Goal: Information Seeking & Learning: Learn about a topic

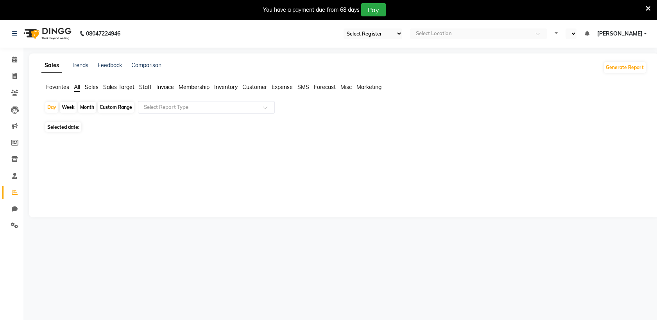
select select "en"
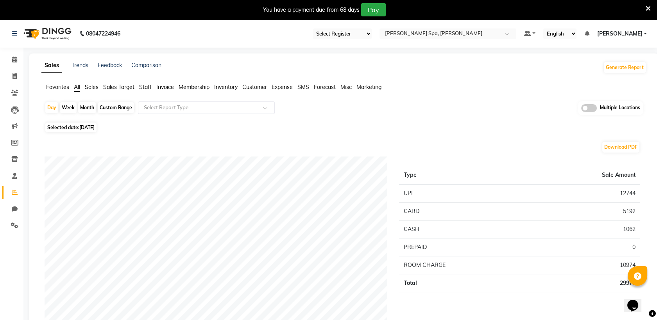
click at [648, 9] on icon at bounding box center [648, 8] width 5 height 7
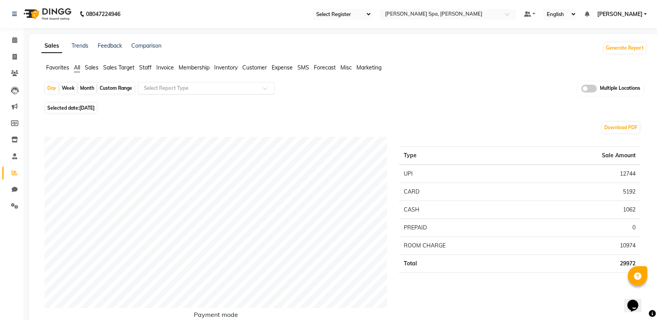
click at [158, 89] on input "text" at bounding box center [198, 88] width 113 height 8
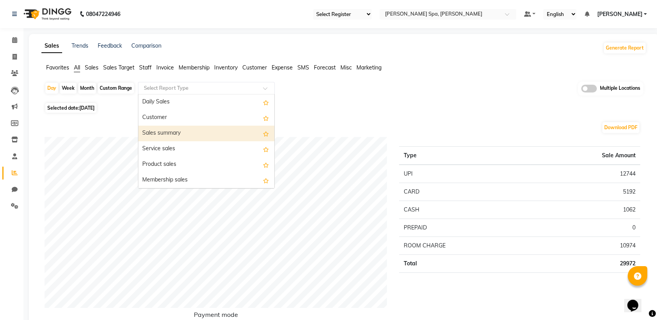
click at [186, 136] on div "Sales summary" at bounding box center [206, 134] width 136 height 16
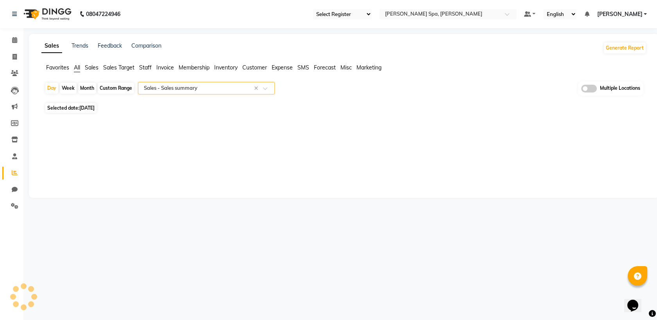
select select "full_report"
select select "csv"
click at [112, 85] on div "Custom Range" at bounding box center [116, 88] width 36 height 11
select select "9"
select select "2025"
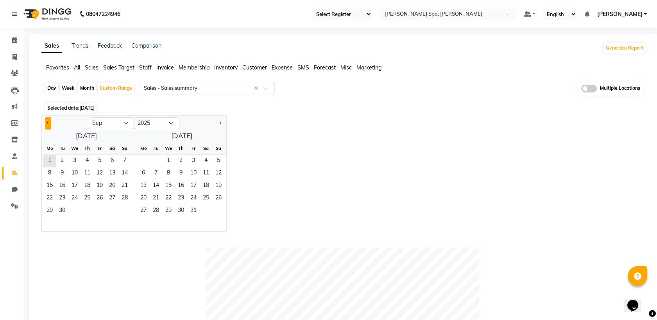
click at [49, 122] on span "Previous month" at bounding box center [48, 123] width 3 height 3
select select "7"
click at [61, 158] on span "1" at bounding box center [62, 161] width 13 height 13
drag, startPoint x: 88, startPoint y: 215, endPoint x: 89, endPoint y: 209, distance: 5.5
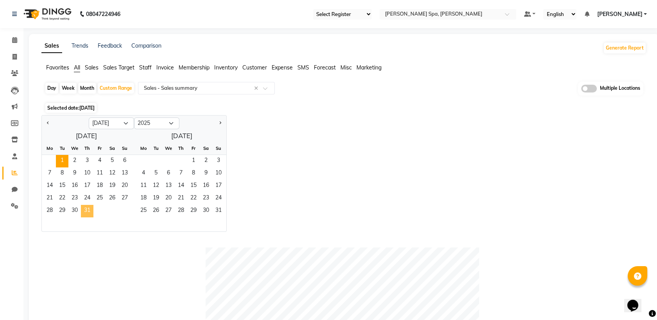
click at [88, 214] on span "31" at bounding box center [87, 211] width 13 height 13
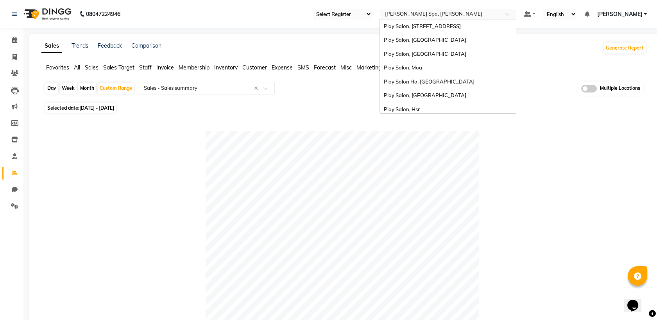
click at [401, 10] on div "Select Location × [PERSON_NAME] Spa, [PERSON_NAME][GEOGRAPHIC_DATA]" at bounding box center [442, 14] width 122 height 8
click at [426, 23] on div "Play Salon, [STREET_ADDRESS]" at bounding box center [448, 27] width 136 height 14
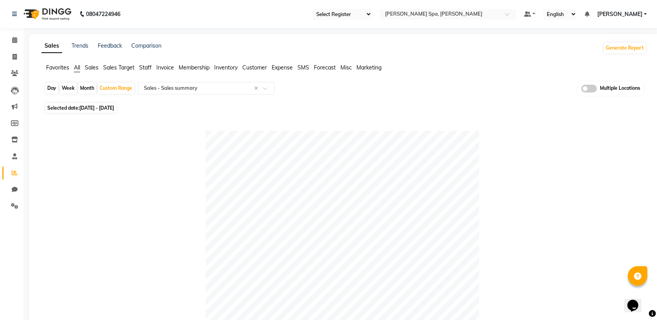
click at [588, 86] on span at bounding box center [589, 89] width 16 height 8
click at [581, 90] on input "checkbox" at bounding box center [581, 90] width 0 height 0
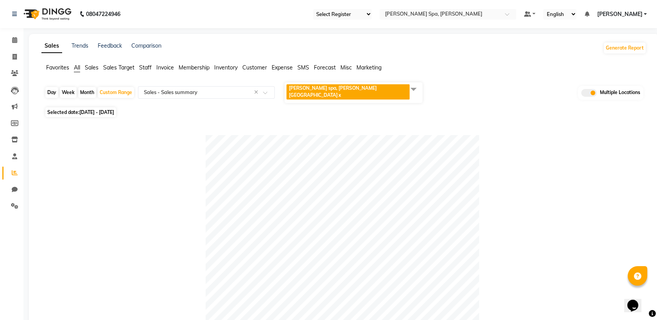
click at [388, 89] on span "[PERSON_NAME] spa, [PERSON_NAME] nagar x" at bounding box center [354, 92] width 138 height 21
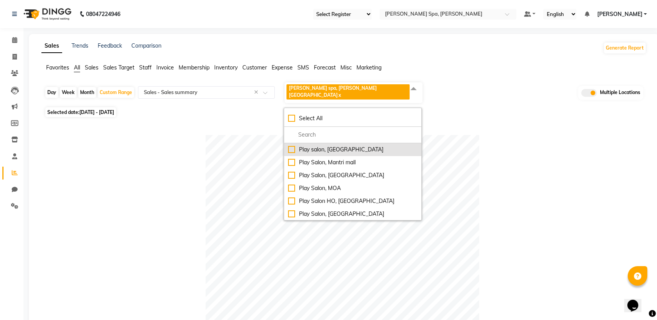
click at [315, 146] on div "Play salon, [GEOGRAPHIC_DATA]" at bounding box center [352, 150] width 129 height 8
checkbox input "true"
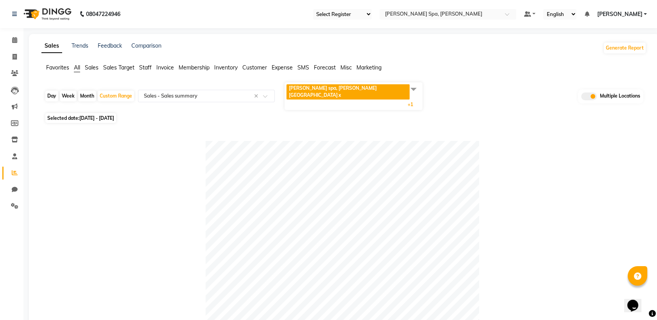
click at [366, 88] on span "[PERSON_NAME] spa, [PERSON_NAME] nagar x Play salon, 77 East x +1" at bounding box center [354, 96] width 138 height 28
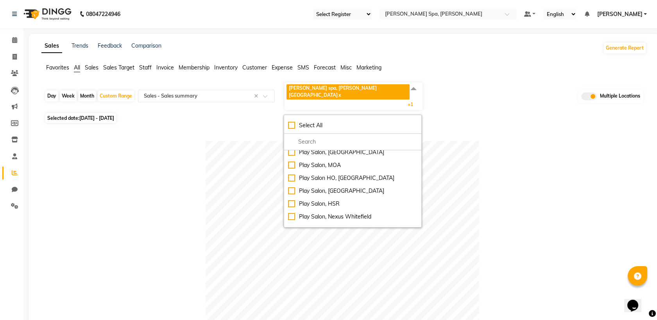
scroll to position [52, 0]
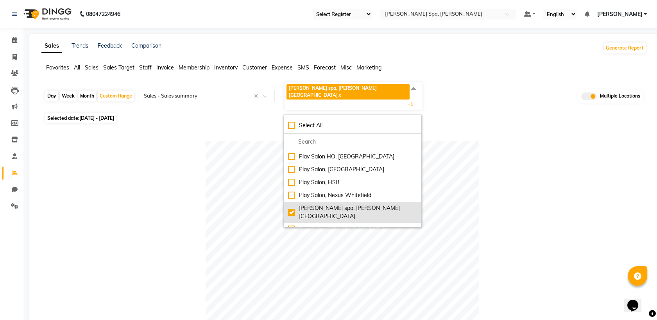
click at [291, 204] on div "[PERSON_NAME] spa, [PERSON_NAME][GEOGRAPHIC_DATA]" at bounding box center [352, 212] width 129 height 16
checkbox input "false"
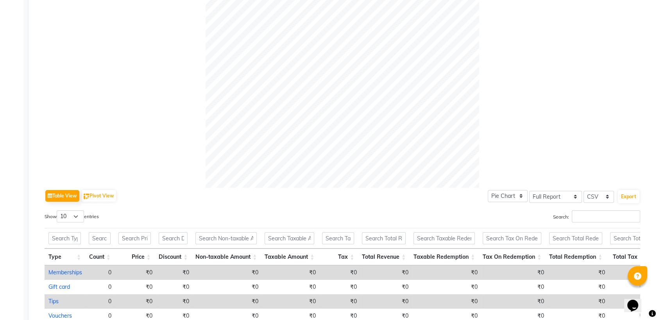
scroll to position [364, 0]
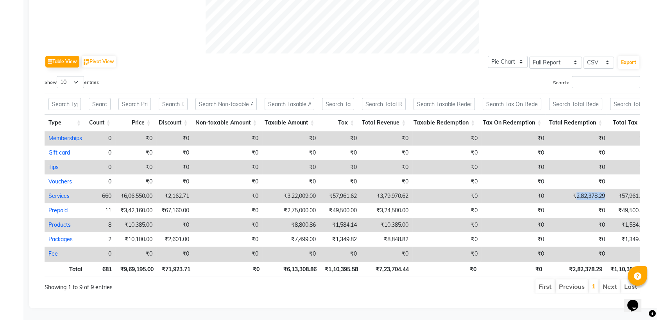
drag, startPoint x: 572, startPoint y: 183, endPoint x: 602, endPoint y: 186, distance: 29.8
click at [602, 189] on td "₹2,82,378.29" at bounding box center [578, 196] width 61 height 14
select select "full_report"
select select "csv"
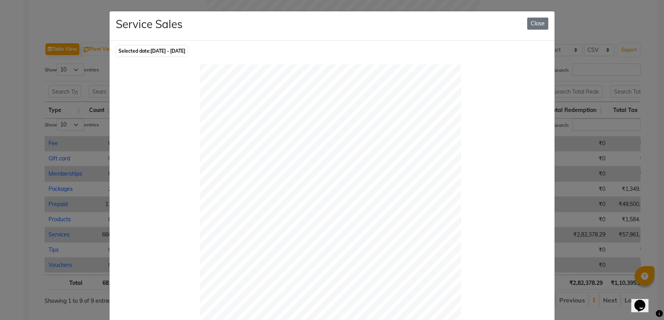
copy td "2,82,378.29"
click at [530, 22] on button "Close" at bounding box center [537, 24] width 21 height 12
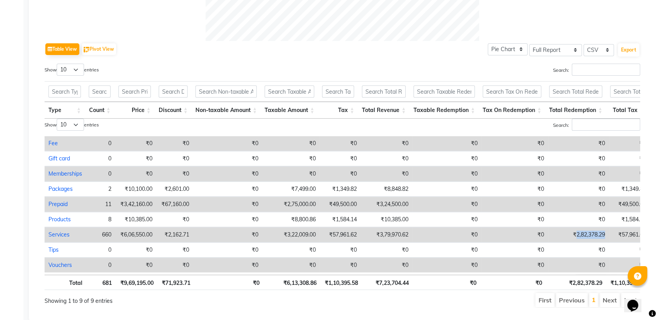
drag, startPoint x: 572, startPoint y: 236, endPoint x: 606, endPoint y: 234, distance: 34.1
click at [606, 234] on tr "Services 660 ₹6,06,550.00 ₹2,162.71 ₹0 ₹3,22,009.00 ₹57,961.62 ₹3,79,970.62 ₹0 …" at bounding box center [370, 234] width 650 height 15
copy td "2,82,378.29"
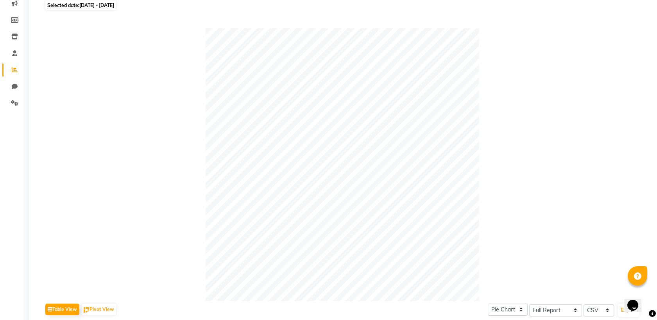
scroll to position [0, 0]
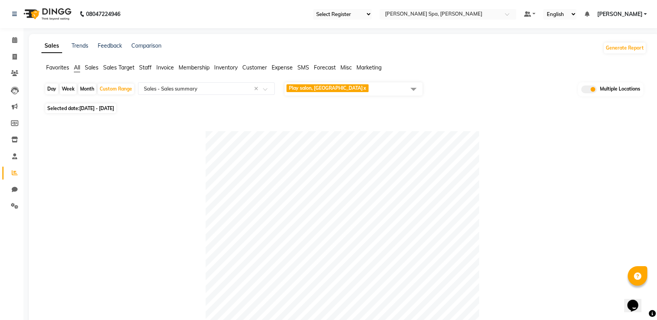
click at [363, 82] on span "Play salon, 77 East x" at bounding box center [354, 88] width 138 height 13
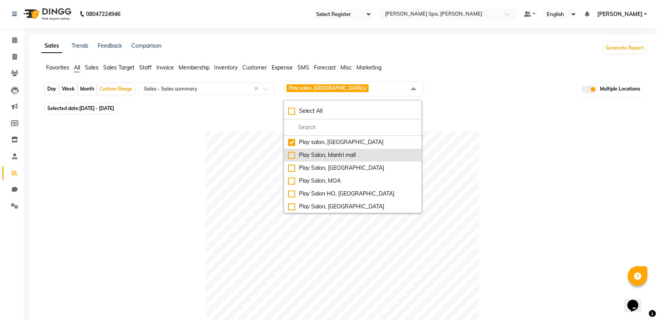
drag, startPoint x: 294, startPoint y: 157, endPoint x: 293, endPoint y: 152, distance: 5.3
click at [294, 157] on div "Play Salon, Mantri mall" at bounding box center [352, 155] width 129 height 8
checkbox input "true"
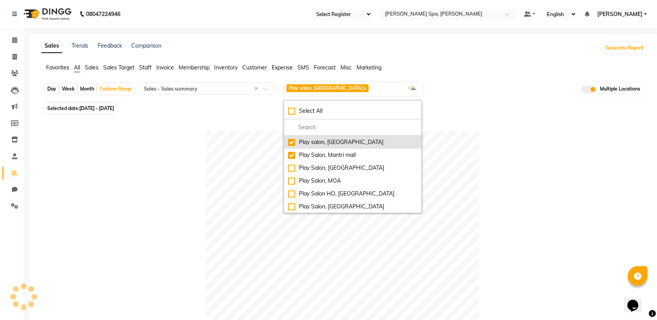
click at [292, 142] on div "Play salon, [GEOGRAPHIC_DATA]" at bounding box center [352, 142] width 129 height 8
checkbox input "false"
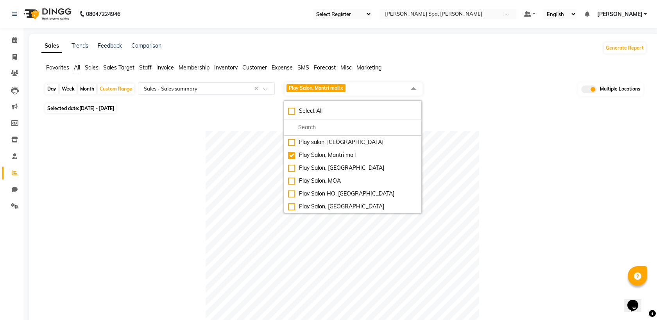
click at [491, 155] on div at bounding box center [343, 268] width 596 height 274
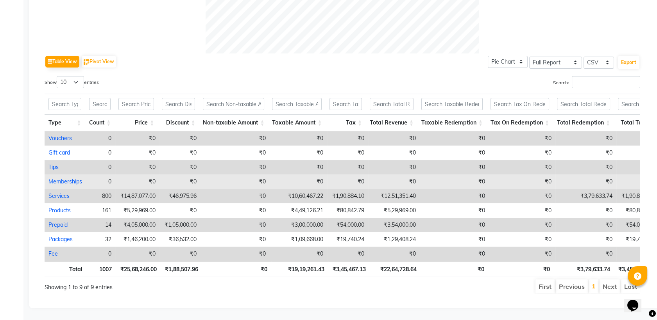
scroll to position [364, 0]
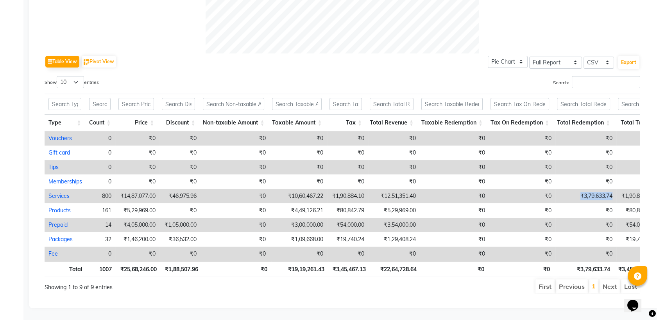
drag, startPoint x: 578, startPoint y: 186, endPoint x: 612, endPoint y: 186, distance: 34.0
click at [612, 189] on td "₹3,79,633.74" at bounding box center [585, 196] width 61 height 14
copy td "₹3,79,633.74"
select select "full_report"
select select "csv"
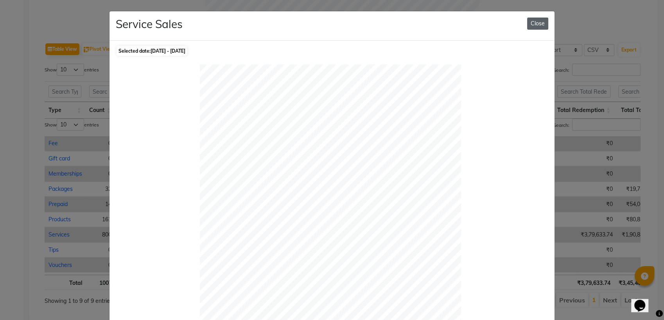
click at [530, 23] on button "Close" at bounding box center [537, 24] width 21 height 12
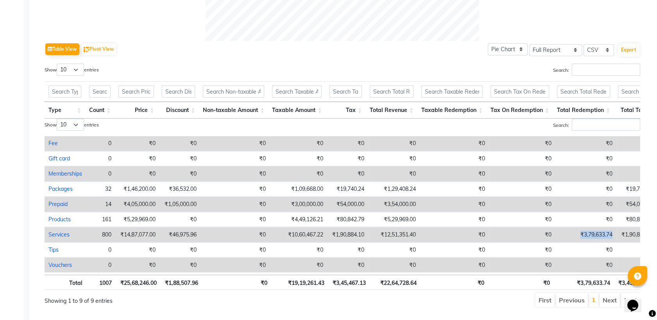
drag, startPoint x: 572, startPoint y: 236, endPoint x: 613, endPoint y: 233, distance: 40.8
click at [613, 233] on td "₹3,79,633.74" at bounding box center [585, 234] width 61 height 15
copy td "₹3,79,633.74"
select select "full_report"
select select "csv"
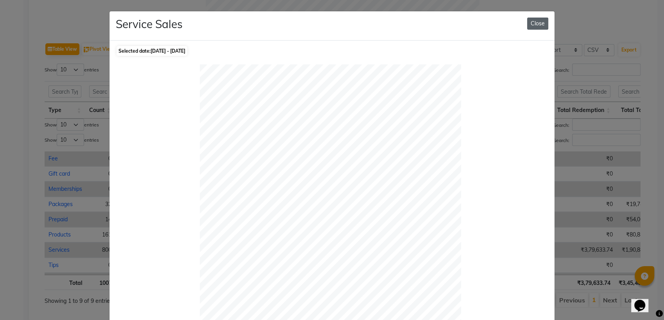
click at [528, 23] on button "Close" at bounding box center [537, 24] width 21 height 12
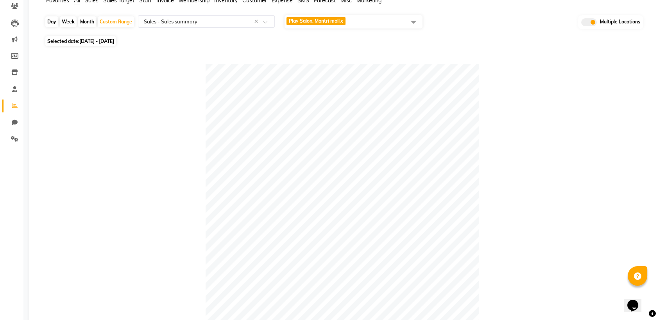
scroll to position [60, 0]
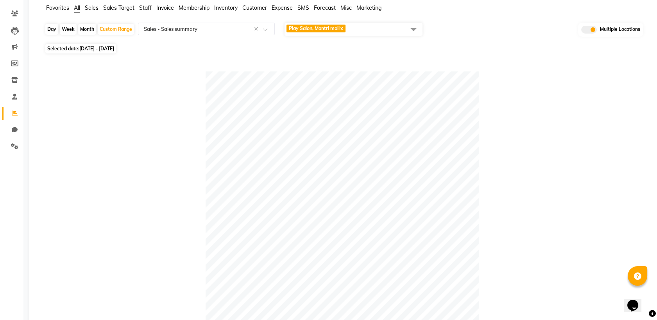
click at [366, 27] on span "Play Salon, Mantri mall x" at bounding box center [354, 29] width 138 height 13
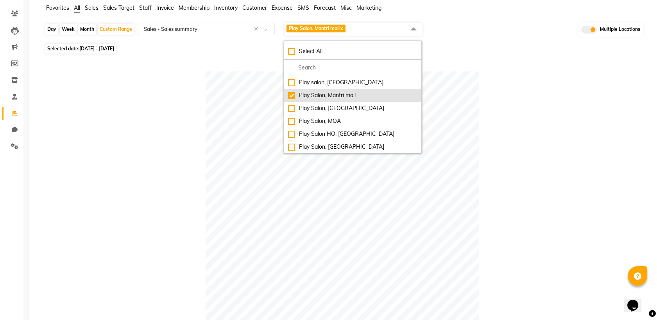
click at [292, 97] on div "Play Salon, Mantri mall" at bounding box center [352, 95] width 129 height 8
checkbox input "false"
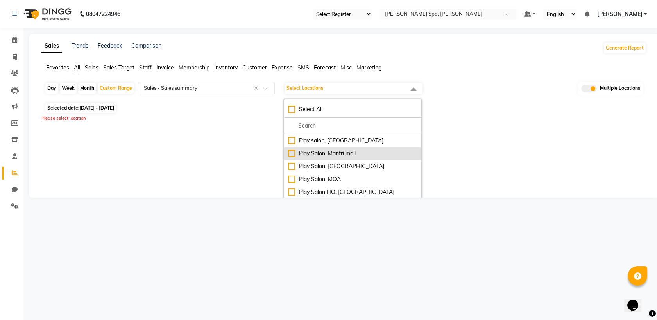
scroll to position [0, 0]
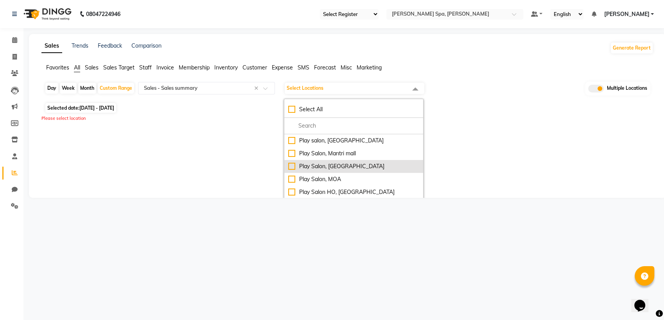
click at [291, 168] on div "Play Salon, [GEOGRAPHIC_DATA]" at bounding box center [353, 167] width 131 height 8
checkbox input "true"
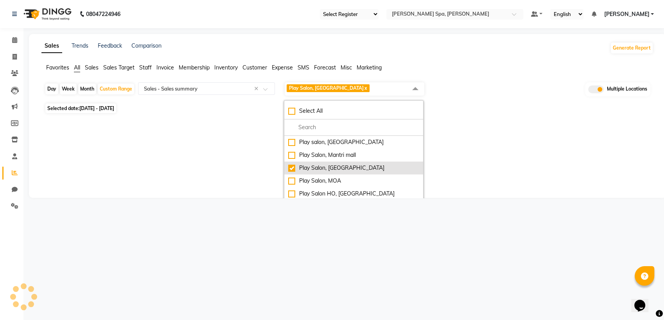
select select "full_report"
select select "csv"
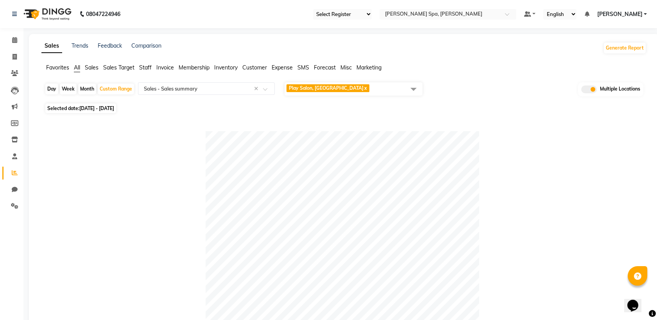
click at [393, 86] on span "Play Salon, [GEOGRAPHIC_DATA] x" at bounding box center [354, 88] width 138 height 13
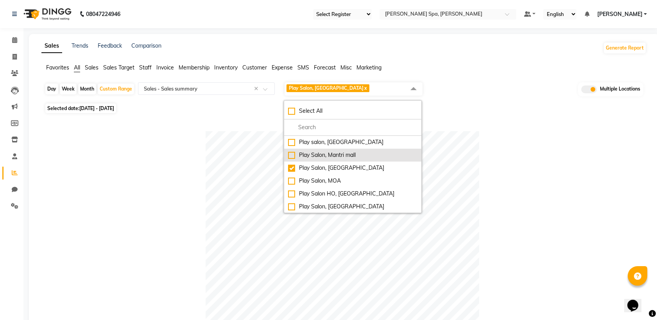
click at [292, 158] on div "Play Salon, Mantri mall" at bounding box center [352, 155] width 129 height 8
checkbox input "true"
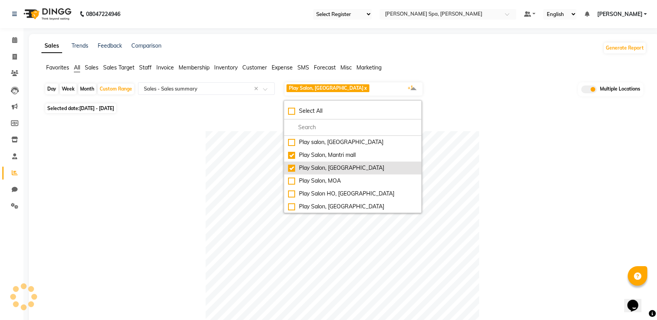
click at [293, 167] on div "Play Salon, [GEOGRAPHIC_DATA]" at bounding box center [352, 168] width 129 height 8
checkbox input "false"
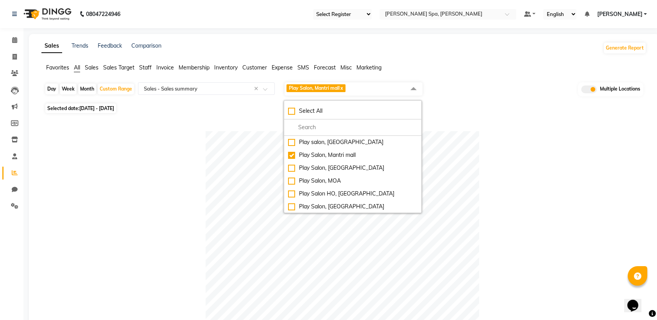
click at [517, 174] on div at bounding box center [343, 268] width 596 height 274
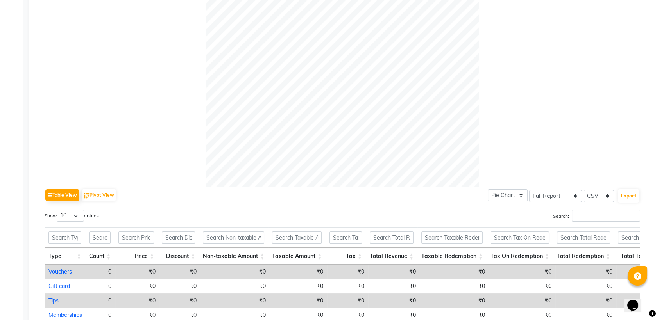
scroll to position [364, 0]
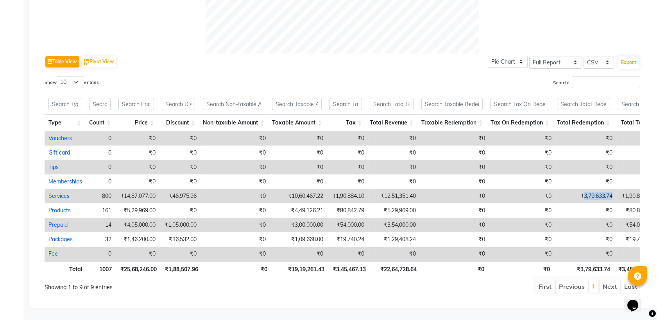
drag, startPoint x: 580, startPoint y: 184, endPoint x: 610, endPoint y: 183, distance: 30.1
click at [610, 189] on td "₹3,79,633.74" at bounding box center [585, 196] width 61 height 14
copy td "3,79,633.74"
select select "full_report"
select select "csv"
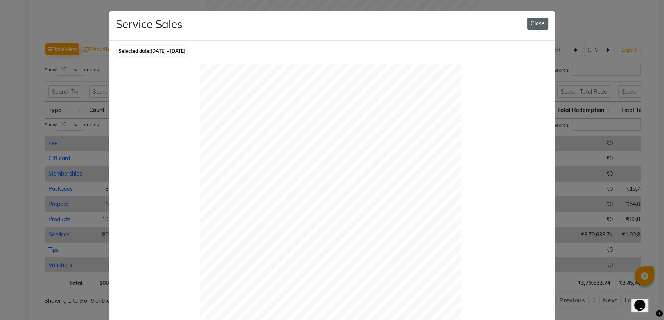
click at [533, 29] on button "Close" at bounding box center [537, 24] width 21 height 12
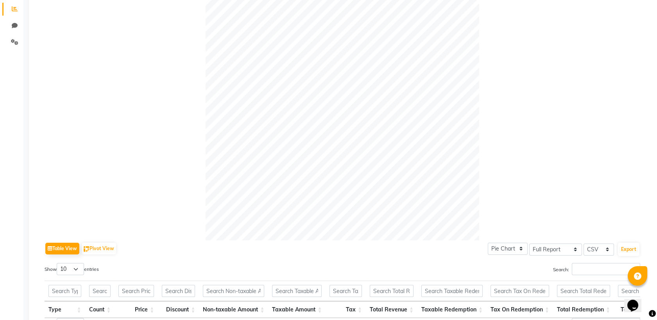
scroll to position [16, 0]
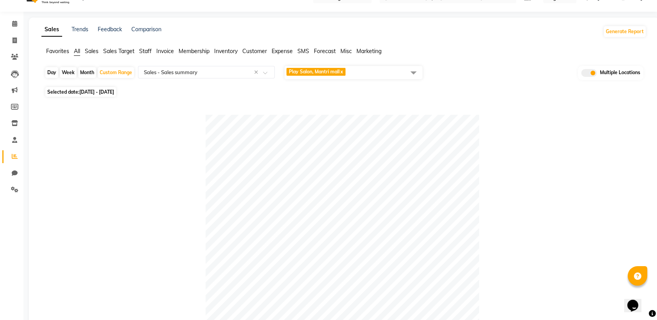
click at [364, 70] on span "Play Salon, Mantri mall x" at bounding box center [354, 72] width 138 height 13
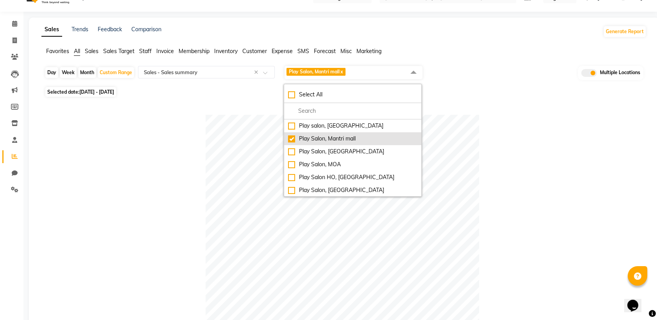
click at [292, 141] on div "Play Salon, Mantri mall" at bounding box center [352, 139] width 129 height 8
checkbox input "false"
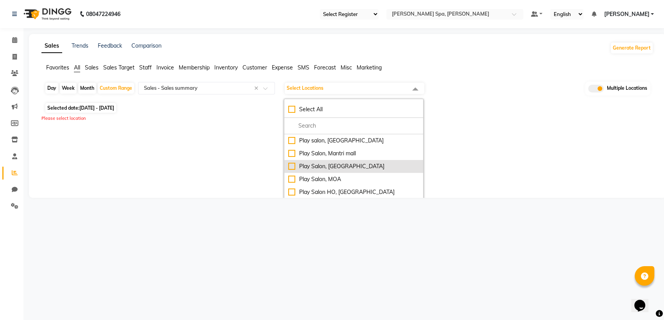
click at [291, 169] on div "Play Salon, [GEOGRAPHIC_DATA]" at bounding box center [353, 167] width 131 height 8
checkbox input "true"
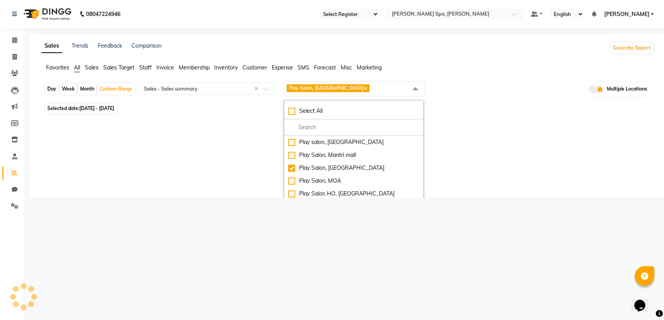
click at [496, 151] on div "Sales Trends Feedback Comparison Generate Report Favorites All Sales Sales Targ…" at bounding box center [347, 116] width 637 height 164
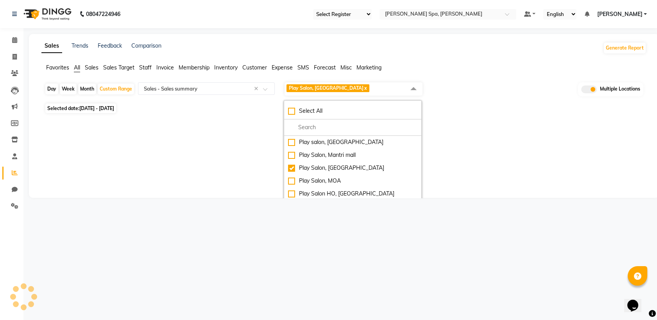
select select "full_report"
select select "csv"
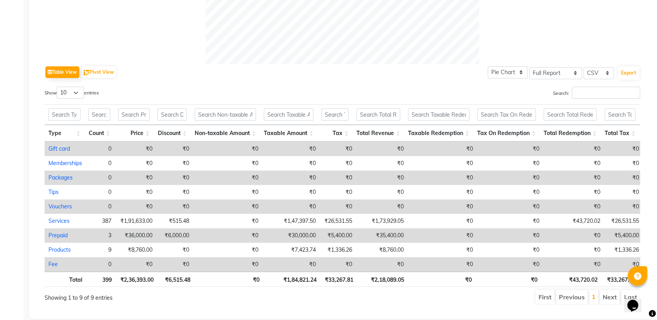
scroll to position [364, 0]
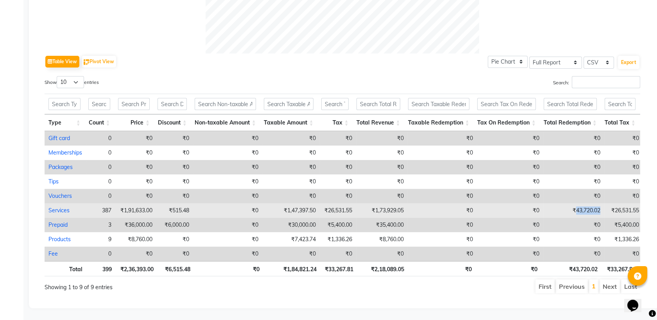
drag, startPoint x: 571, startPoint y: 199, endPoint x: 601, endPoint y: 196, distance: 30.3
click at [601, 204] on tr "Services 387 ₹1,91,633.00 ₹515.48 ₹0 ₹1,47,397.50 ₹26,531.55 ₹1,73,929.05 ₹0 ₹0…" at bounding box center [366, 211] width 643 height 14
copy td "43,720.02"
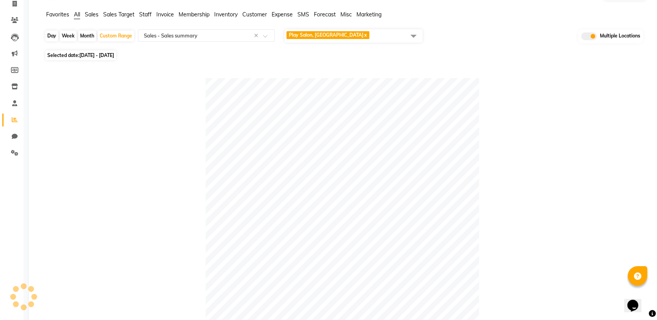
scroll to position [0, 0]
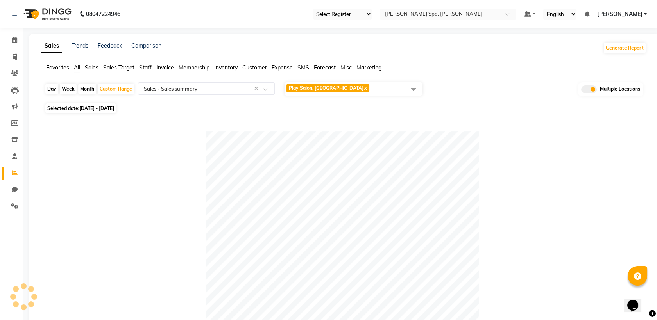
click at [362, 85] on span "Play Salon, [GEOGRAPHIC_DATA] x" at bounding box center [354, 88] width 138 height 13
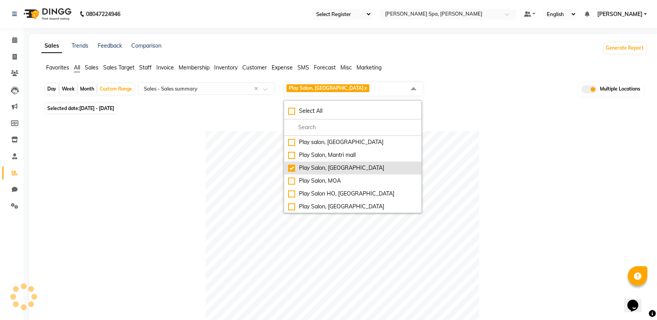
click at [291, 168] on div "Play Salon, [GEOGRAPHIC_DATA]" at bounding box center [352, 168] width 129 height 8
checkbox input "false"
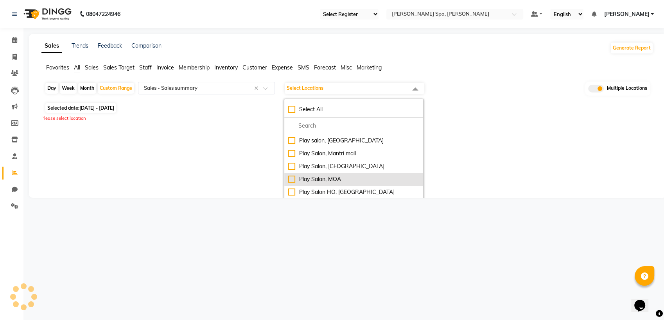
click at [292, 179] on div "Play Salon, MOA" at bounding box center [353, 179] width 131 height 8
checkbox input "true"
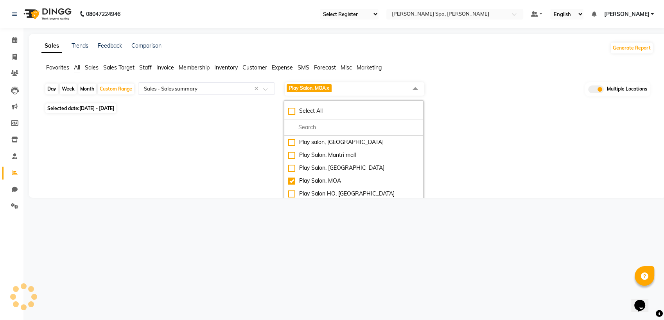
select select "full_report"
select select "csv"
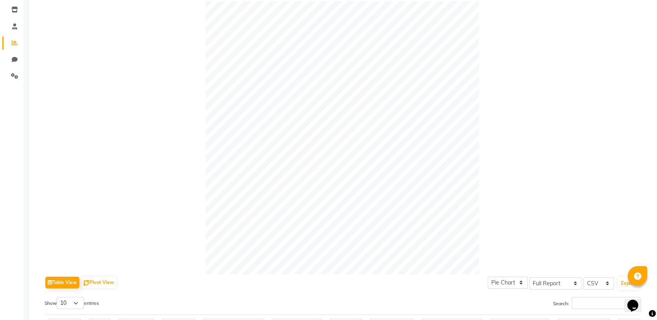
scroll to position [304, 0]
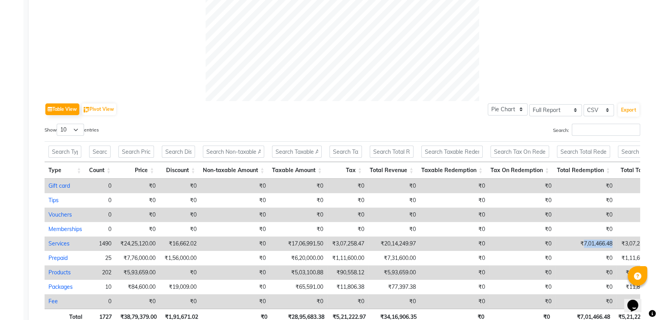
drag, startPoint x: 580, startPoint y: 243, endPoint x: 609, endPoint y: 243, distance: 29.3
click at [609, 243] on td "₹7,01,466.48" at bounding box center [585, 244] width 61 height 14
copy td "7,01,466.48"
select select "full_report"
select select "csv"
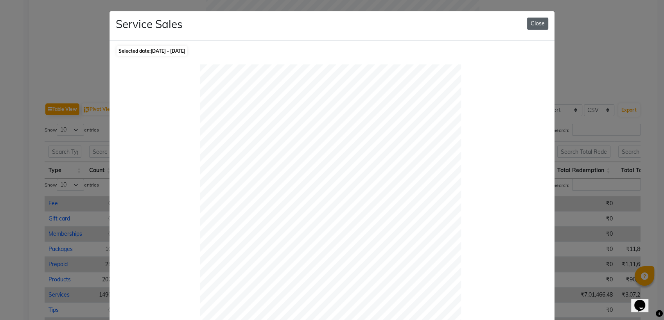
click at [527, 21] on button "Close" at bounding box center [537, 24] width 21 height 12
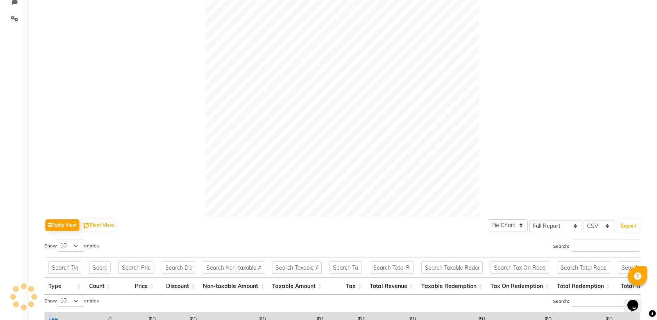
scroll to position [43, 0]
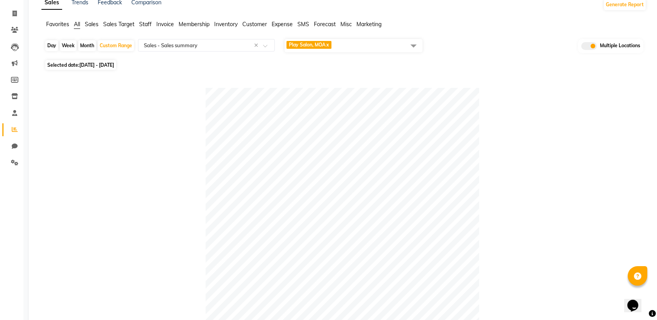
click at [359, 38] on div "Play Salon, MOA x" at bounding box center [353, 45] width 138 height 15
click at [362, 45] on span "Play Salon, MOA x" at bounding box center [354, 45] width 138 height 13
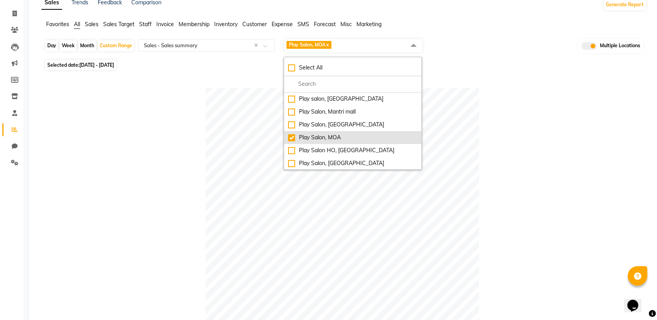
click at [291, 139] on div "Play Salon, MOA" at bounding box center [352, 138] width 129 height 8
checkbox input "false"
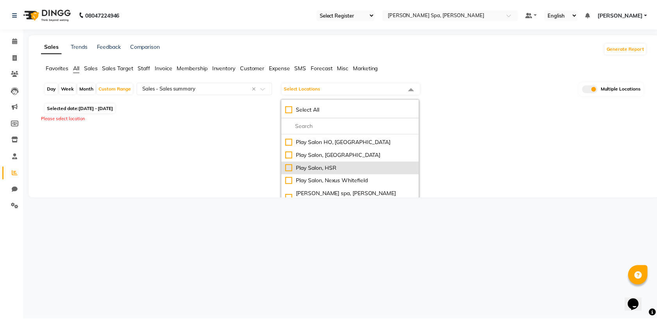
scroll to position [52, 0]
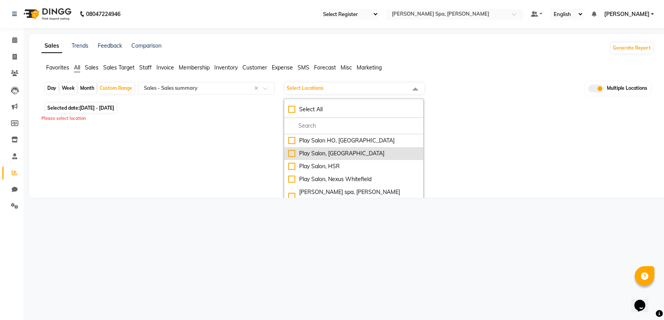
click at [292, 152] on div "Play Salon, [GEOGRAPHIC_DATA]" at bounding box center [353, 154] width 131 height 8
checkbox input "true"
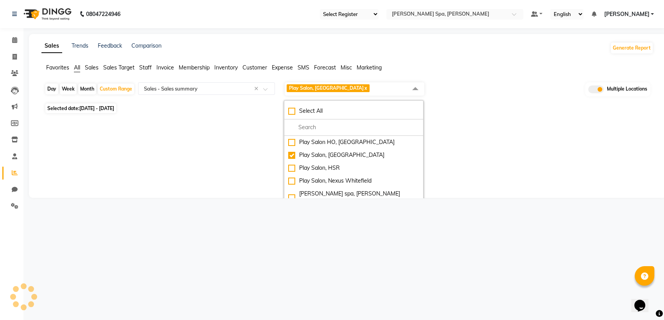
select select "full_report"
select select "csv"
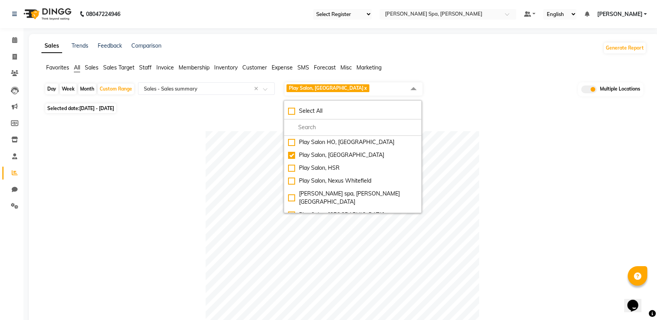
click at [482, 139] on div at bounding box center [343, 268] width 596 height 274
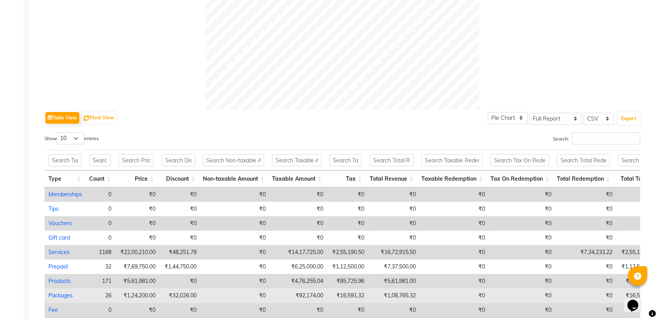
scroll to position [347, 0]
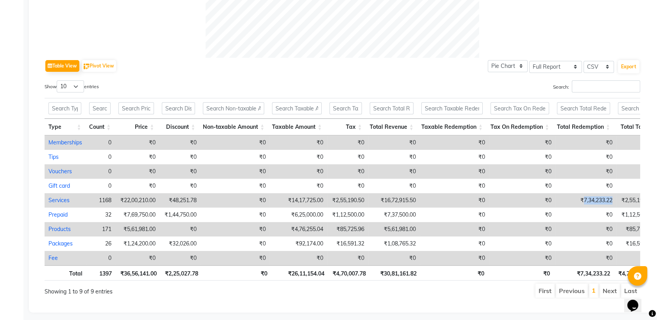
drag, startPoint x: 579, startPoint y: 199, endPoint x: 613, endPoint y: 200, distance: 34.0
click at [613, 200] on td "₹7,34,233.22" at bounding box center [585, 200] width 61 height 14
copy td "7,34,233.22"
select select "full_report"
select select "csv"
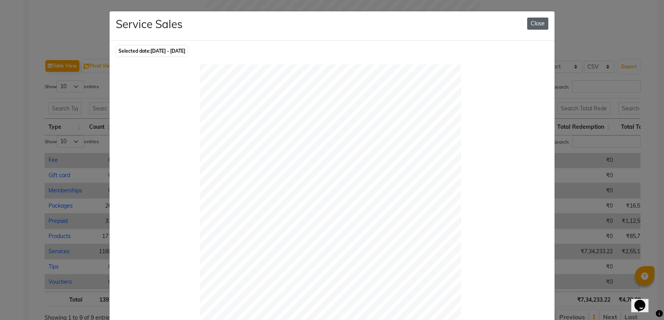
click at [533, 27] on button "Close" at bounding box center [537, 24] width 21 height 12
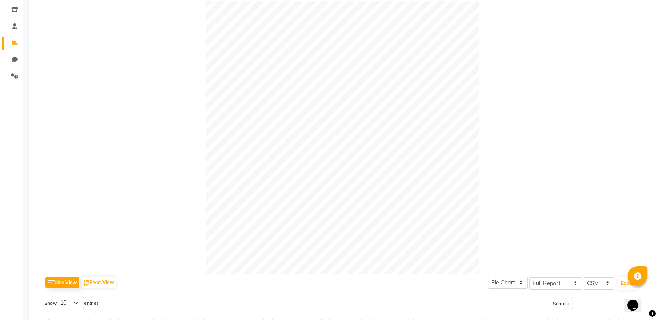
scroll to position [0, 0]
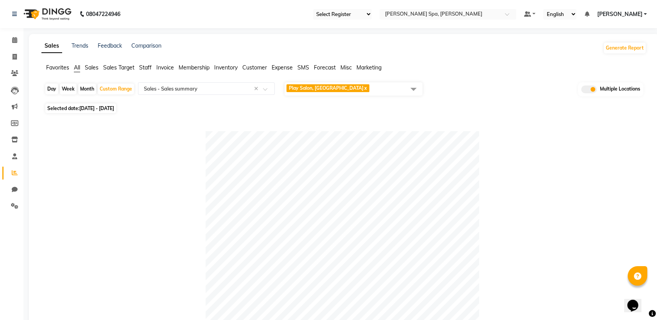
click at [378, 87] on span "Play Salon, Phoenix mall x" at bounding box center [354, 88] width 138 height 13
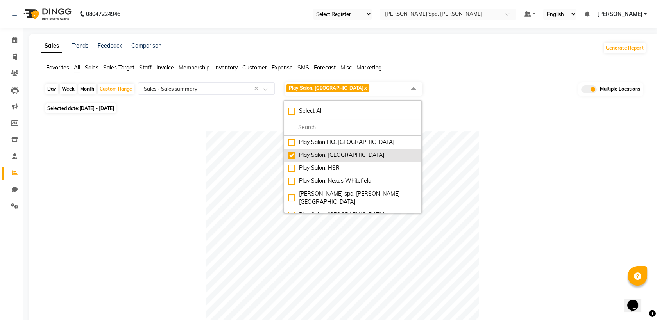
click at [293, 155] on div "Play Salon, [GEOGRAPHIC_DATA]" at bounding box center [352, 155] width 129 height 8
checkbox input "false"
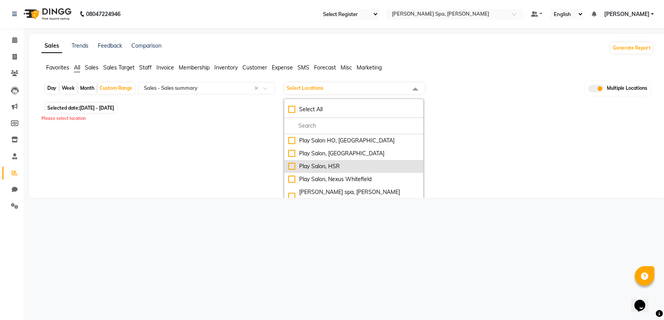
click at [292, 169] on div "Play Salon, HSR" at bounding box center [353, 167] width 131 height 8
checkbox input "true"
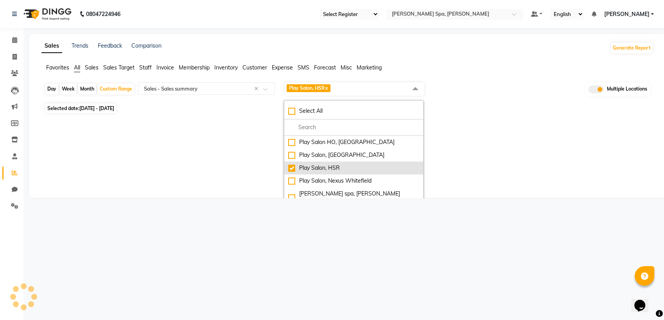
select select "full_report"
select select "csv"
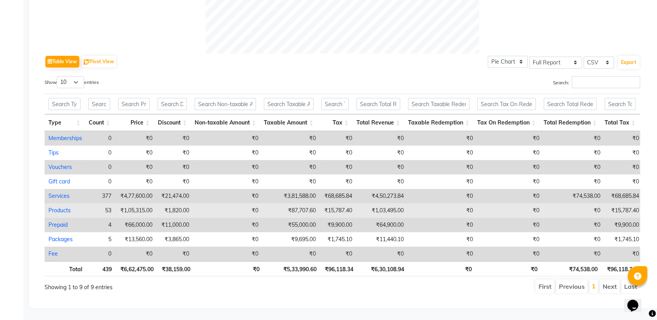
scroll to position [364, 0]
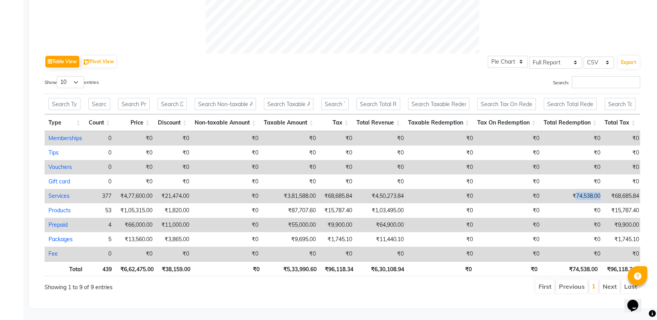
drag, startPoint x: 573, startPoint y: 183, endPoint x: 598, endPoint y: 184, distance: 25.0
click at [598, 189] on td "₹74,538.00" at bounding box center [573, 196] width 61 height 14
copy td "74,538.00"
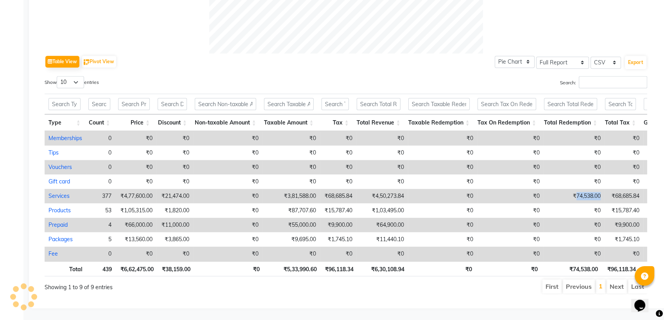
select select "full_report"
select select "csv"
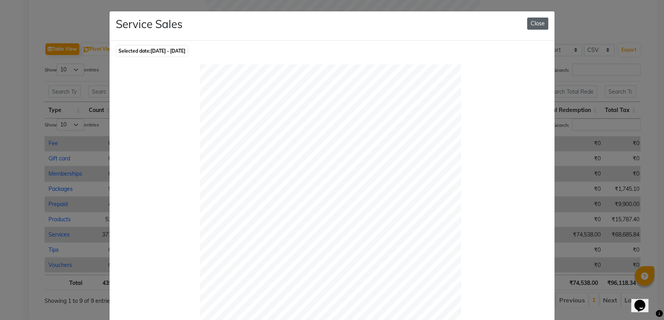
click at [536, 23] on button "Close" at bounding box center [537, 24] width 21 height 12
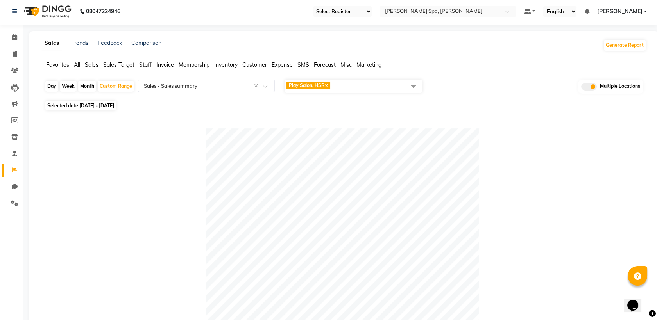
scroll to position [0, 0]
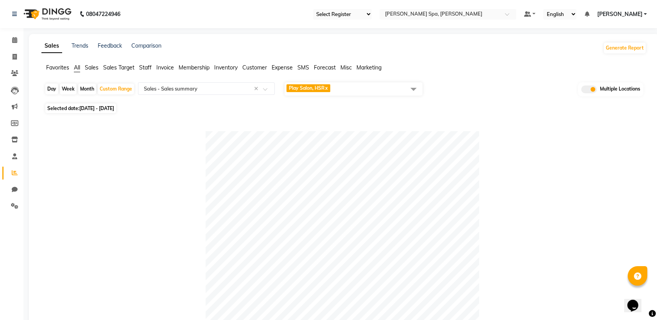
click at [366, 82] on span "Play Salon, HSR x" at bounding box center [354, 88] width 138 height 13
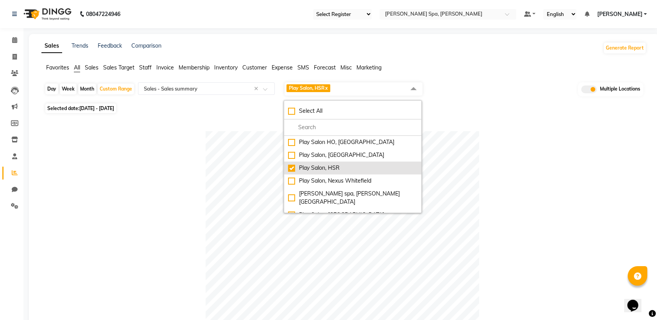
click at [293, 167] on div "Play Salon, HSR" at bounding box center [352, 168] width 129 height 8
checkbox input "false"
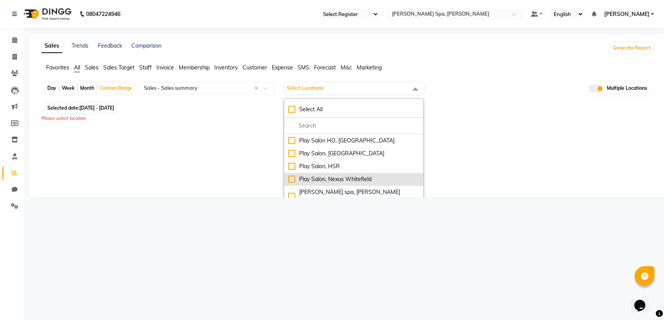
click at [291, 182] on div "Play Salon, Nexus Whitefield" at bounding box center [353, 179] width 131 height 8
checkbox input "true"
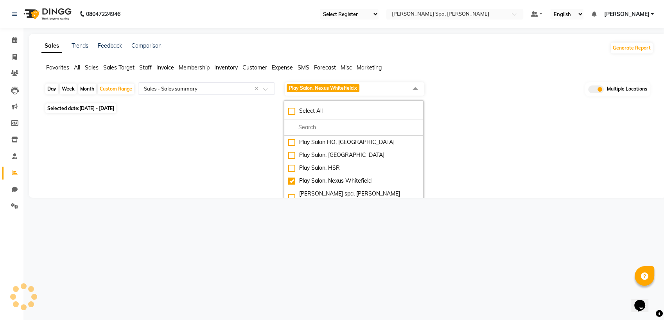
select select "full_report"
select select "csv"
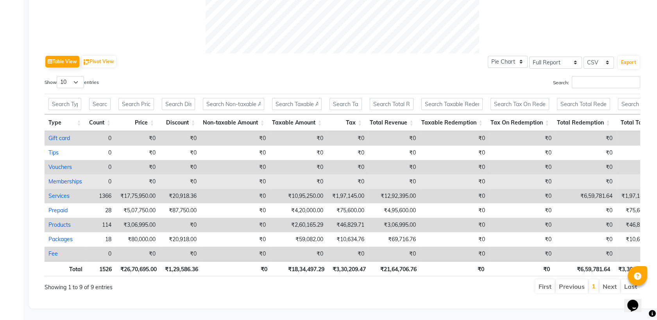
scroll to position [364, 0]
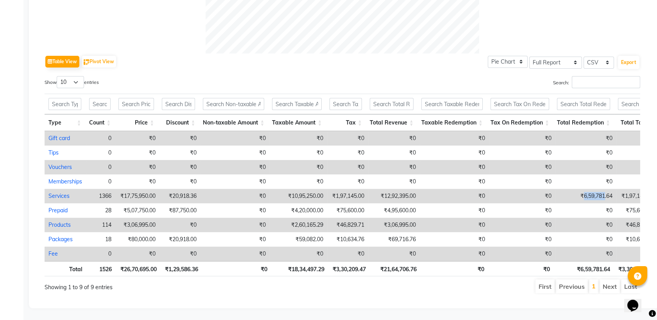
drag, startPoint x: 602, startPoint y: 185, endPoint x: 581, endPoint y: 185, distance: 21.1
click at [581, 189] on td "₹6,59,781.64" at bounding box center [585, 196] width 61 height 14
copy td "6,59,781"
select select "full_report"
select select "csv"
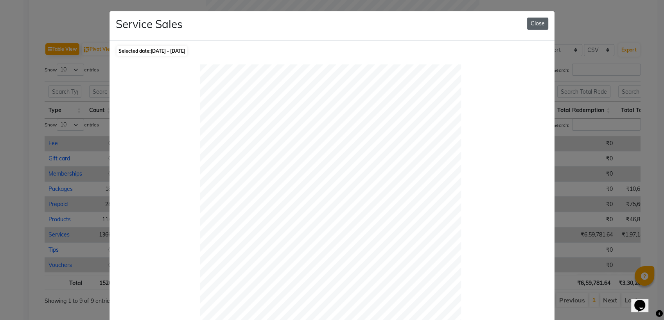
click at [532, 23] on button "Close" at bounding box center [537, 24] width 21 height 12
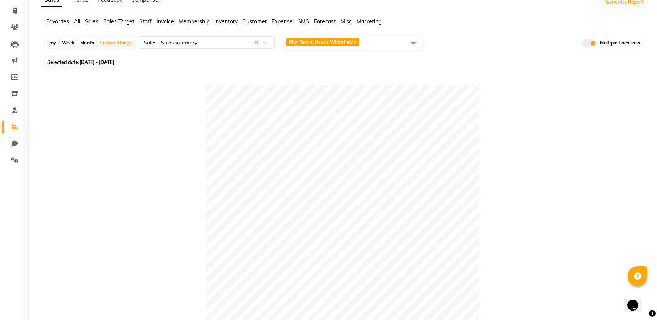
scroll to position [0, 0]
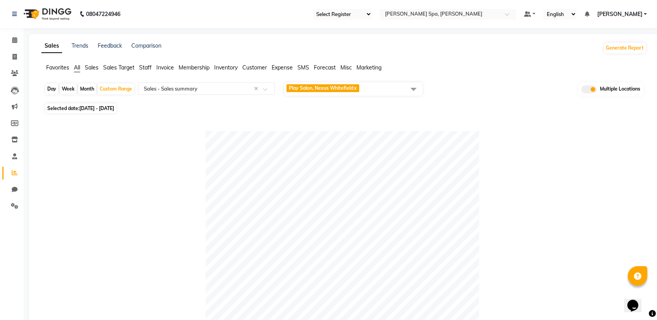
click at [395, 87] on span "Play Salon, Nexus Whitefield x" at bounding box center [354, 88] width 138 height 13
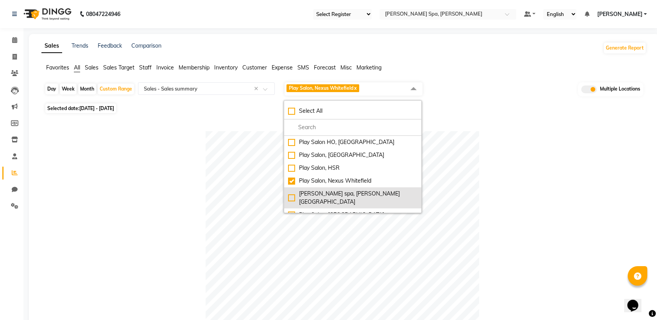
click at [288, 190] on li "[PERSON_NAME] spa, [PERSON_NAME][GEOGRAPHIC_DATA]" at bounding box center [352, 198] width 137 height 21
checkbox input "true"
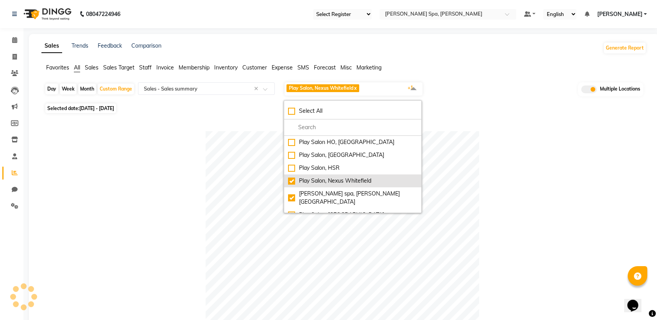
click at [292, 180] on div "Play Salon, Nexus Whitefield" at bounding box center [352, 181] width 129 height 8
checkbox input "false"
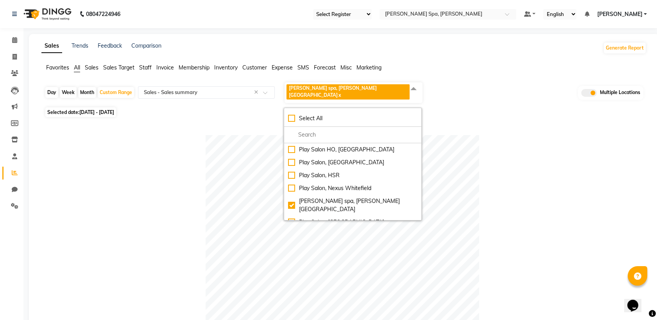
click at [516, 144] on div at bounding box center [343, 272] width 596 height 274
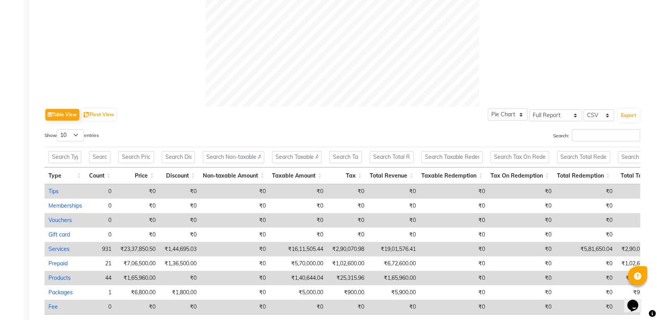
scroll to position [347, 0]
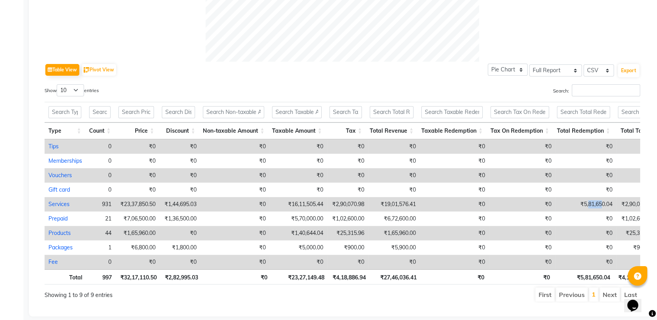
drag, startPoint x: 599, startPoint y: 198, endPoint x: 585, endPoint y: 199, distance: 14.5
click at [585, 199] on td "₹5,81,650.04" at bounding box center [585, 204] width 61 height 14
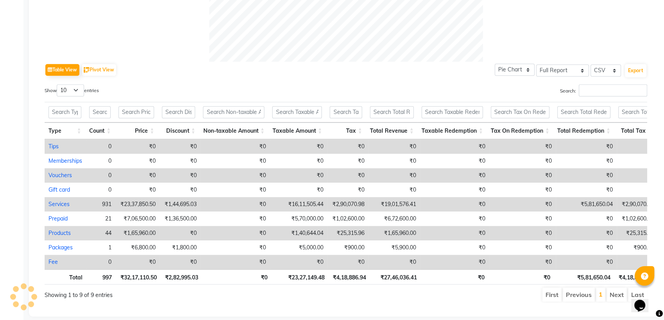
select select "full_report"
select select "csv"
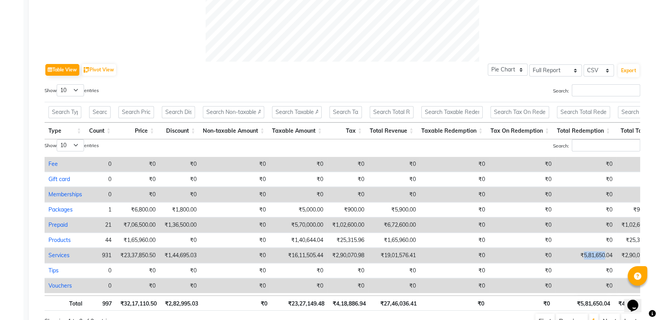
drag, startPoint x: 602, startPoint y: 249, endPoint x: 581, endPoint y: 251, distance: 21.2
click at [581, 251] on td "₹5,81,650.04" at bounding box center [585, 255] width 61 height 15
select select "full_report"
select select "csv"
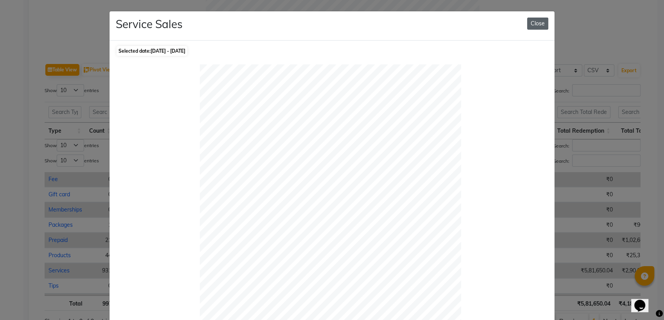
click at [532, 23] on button "Close" at bounding box center [537, 24] width 21 height 12
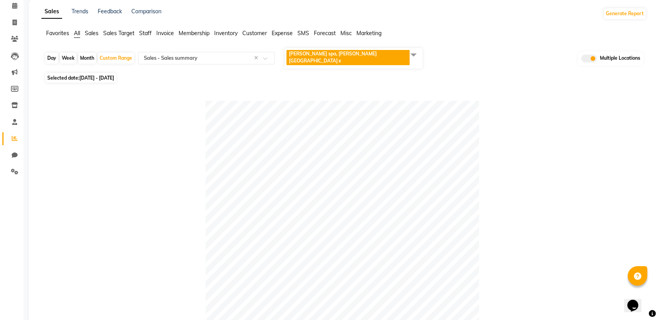
scroll to position [0, 0]
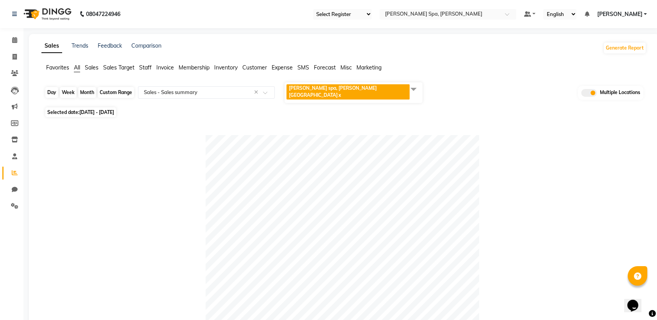
click at [117, 87] on div "Custom Range" at bounding box center [116, 92] width 36 height 11
select select "7"
select select "2025"
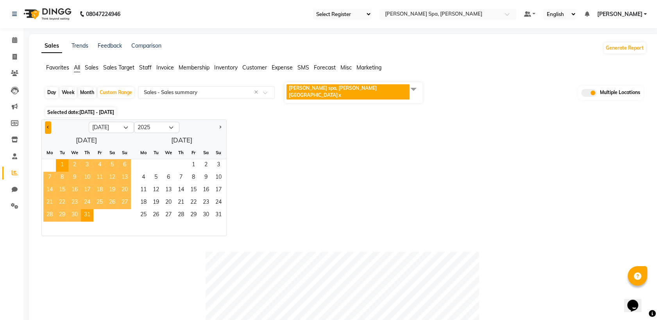
click at [47, 123] on button "Previous month" at bounding box center [48, 128] width 6 height 13
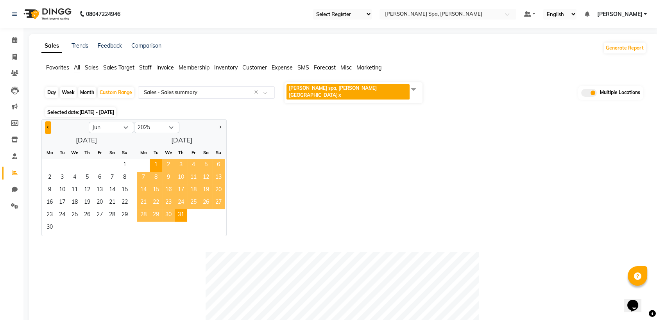
click at [47, 126] on span "Previous month" at bounding box center [48, 127] width 3 height 3
select select "5"
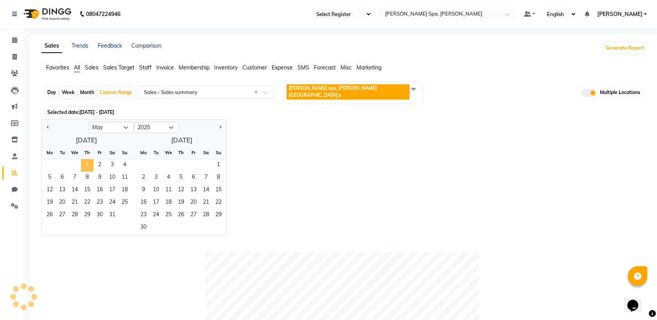
click at [84, 159] on span "1" at bounding box center [87, 165] width 13 height 13
click at [112, 212] on span "31" at bounding box center [112, 215] width 13 height 13
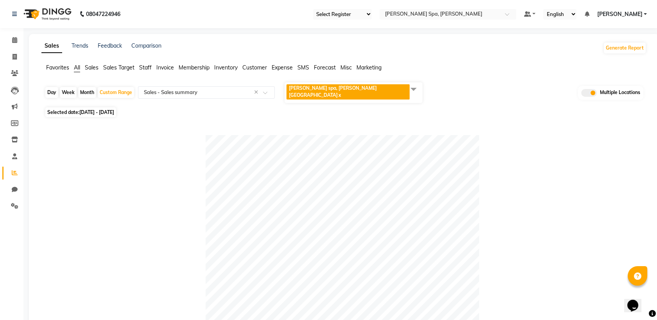
click at [372, 90] on span "[PERSON_NAME] spa, [PERSON_NAME] nagar x" at bounding box center [354, 92] width 138 height 21
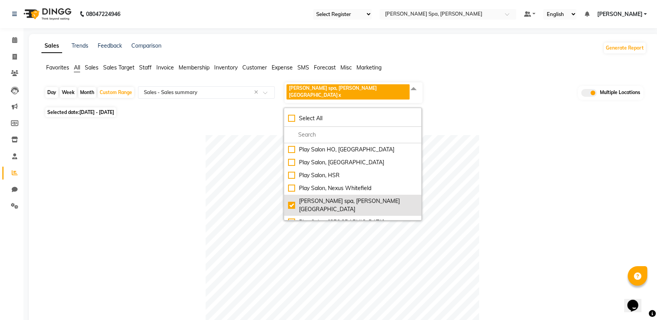
click at [287, 195] on li "[PERSON_NAME] spa, [PERSON_NAME][GEOGRAPHIC_DATA]" at bounding box center [352, 205] width 137 height 21
checkbox input "false"
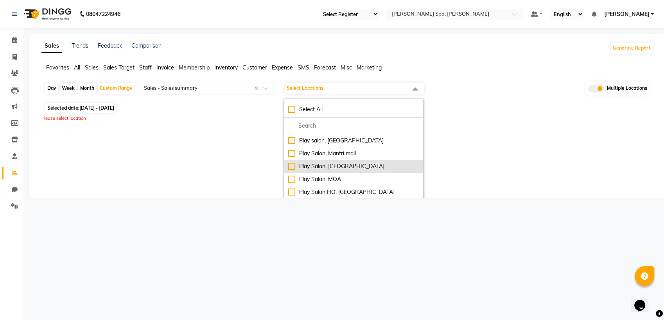
drag, startPoint x: 292, startPoint y: 164, endPoint x: 297, endPoint y: 166, distance: 5.4
click at [292, 164] on div "Play Salon, [GEOGRAPHIC_DATA]" at bounding box center [353, 167] width 131 height 8
checkbox input "true"
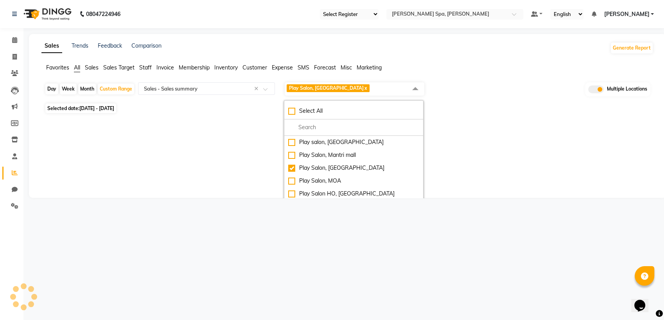
select select "full_report"
select select "csv"
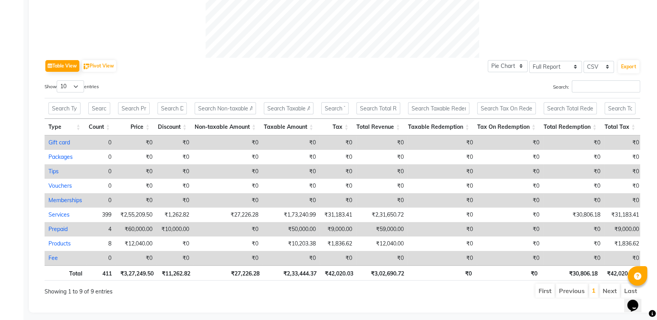
scroll to position [347, 0]
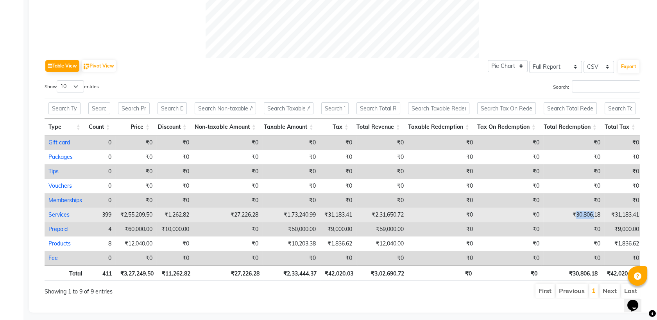
drag, startPoint x: 572, startPoint y: 213, endPoint x: 591, endPoint y: 213, distance: 19.1
click at [591, 213] on td "₹30,806.18" at bounding box center [573, 215] width 61 height 14
select select "full_report"
select select "csv"
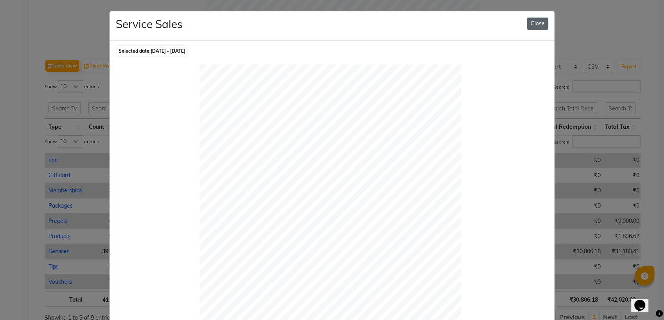
click at [534, 25] on button "Close" at bounding box center [537, 24] width 21 height 12
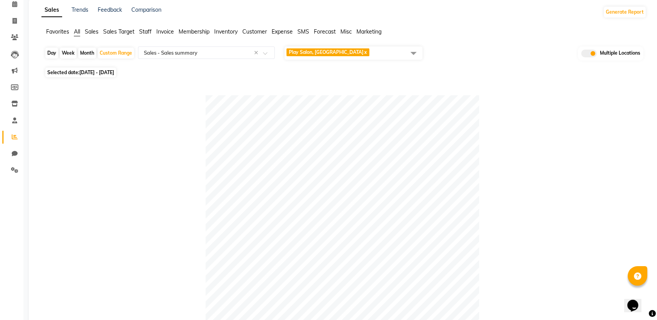
scroll to position [0, 0]
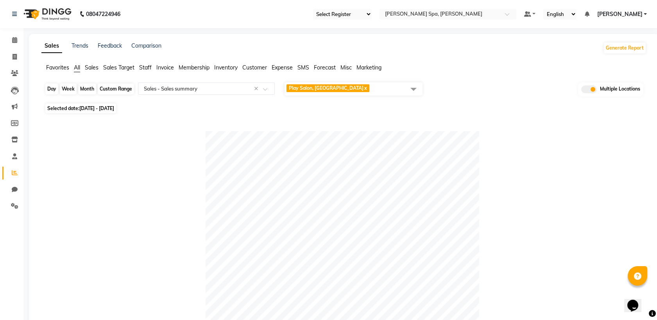
click at [117, 84] on div "Custom Range" at bounding box center [116, 89] width 36 height 11
select select "5"
select select "2025"
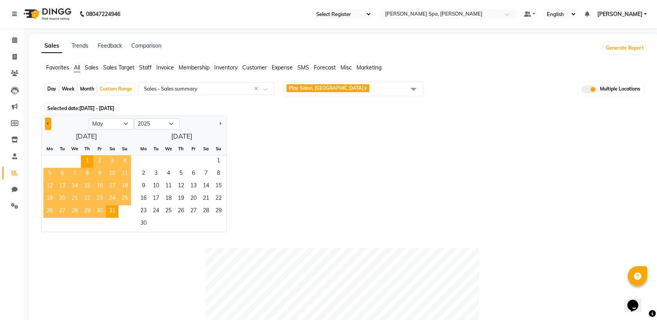
click at [47, 123] on button "Previous month" at bounding box center [48, 124] width 6 height 13
select select "4"
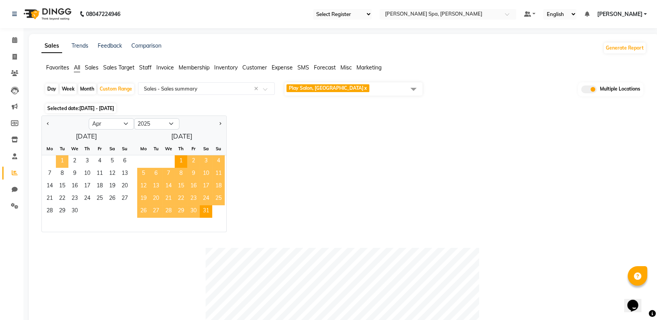
click at [63, 162] on span "1" at bounding box center [62, 162] width 13 height 13
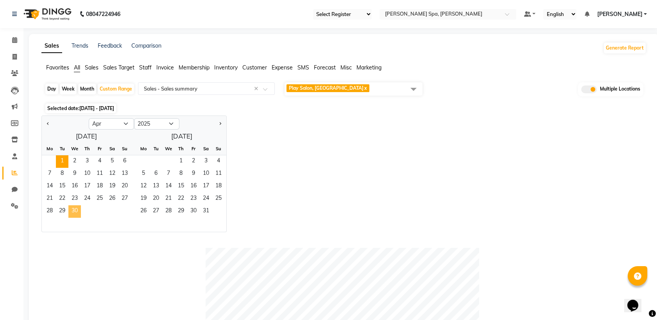
click at [76, 214] on span "30" at bounding box center [74, 212] width 13 height 13
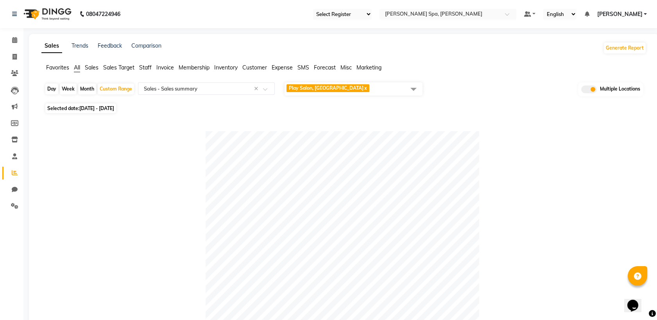
click at [360, 88] on span "Play Salon, [GEOGRAPHIC_DATA] x" at bounding box center [354, 88] width 138 height 13
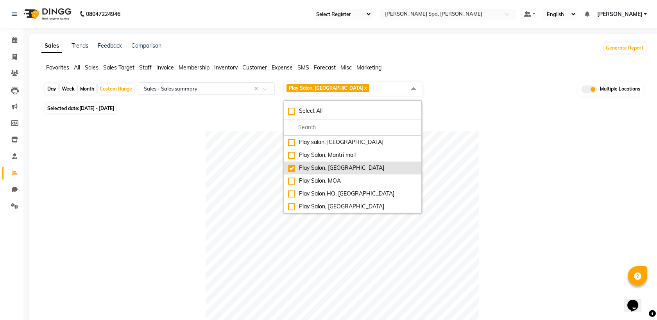
click at [294, 169] on div "Play Salon, [GEOGRAPHIC_DATA]" at bounding box center [352, 168] width 129 height 8
checkbox input "false"
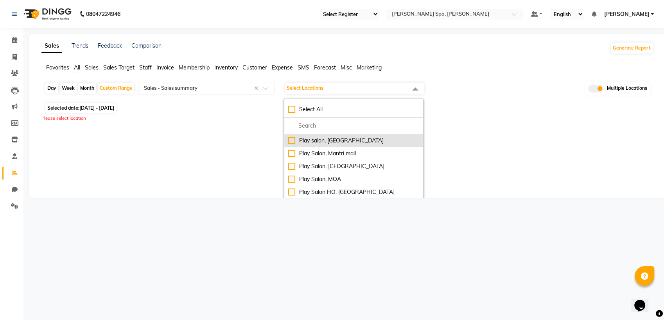
click at [294, 142] on div "Play salon, [GEOGRAPHIC_DATA]" at bounding box center [353, 141] width 131 height 8
checkbox input "true"
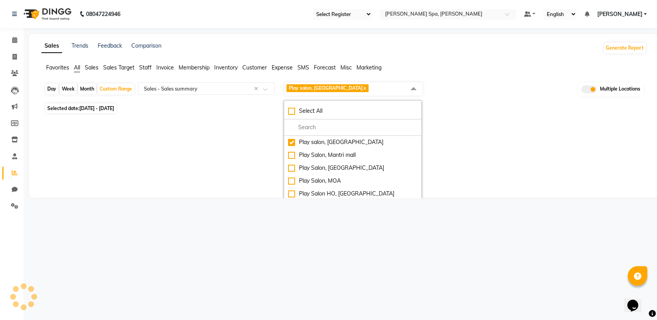
select select "full_report"
select select "csv"
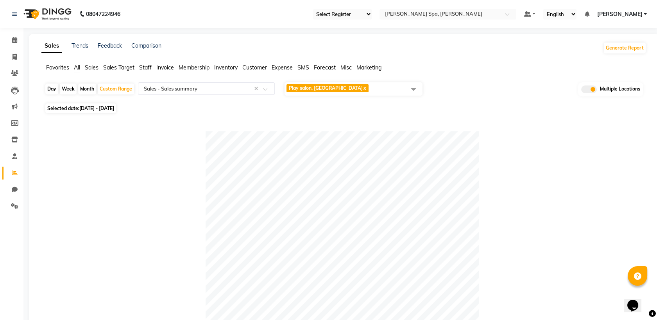
click at [347, 94] on span "Play salon, 77 East x" at bounding box center [354, 88] width 138 height 13
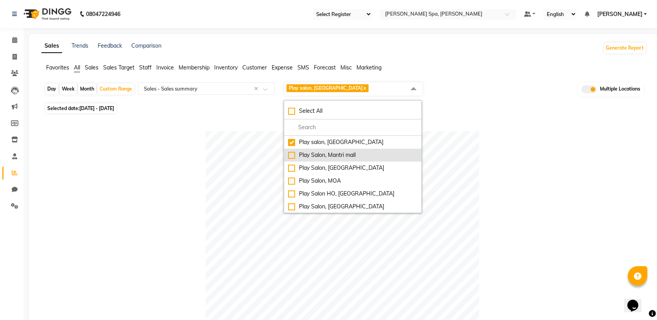
click at [295, 155] on div "Play Salon, Mantri mall" at bounding box center [352, 155] width 129 height 8
checkbox input "true"
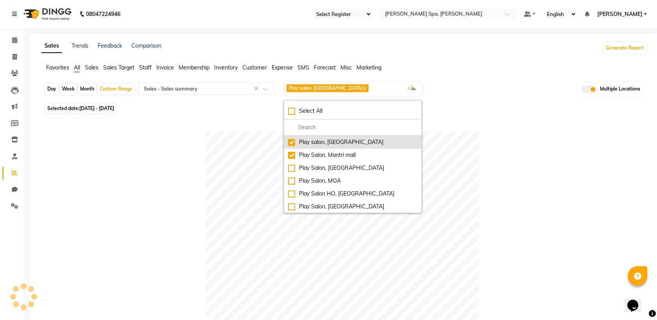
click at [294, 146] on li "Play salon, [GEOGRAPHIC_DATA]" at bounding box center [352, 142] width 137 height 13
checkbox input "false"
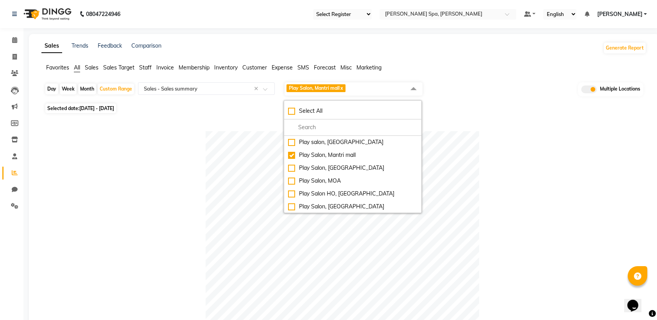
click at [483, 146] on div at bounding box center [343, 268] width 596 height 274
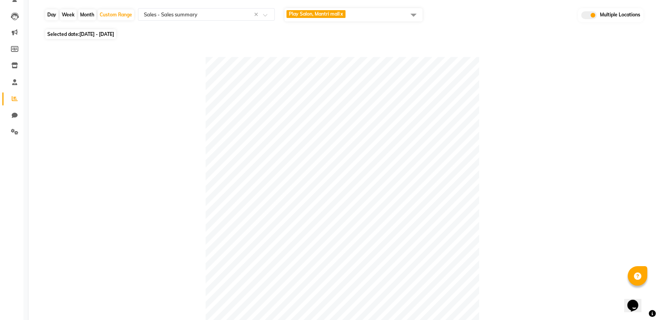
scroll to position [60, 0]
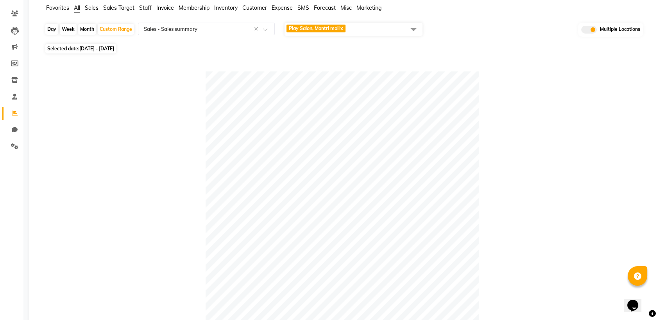
click at [360, 26] on span "Play Salon, Mantri mall x" at bounding box center [354, 29] width 138 height 13
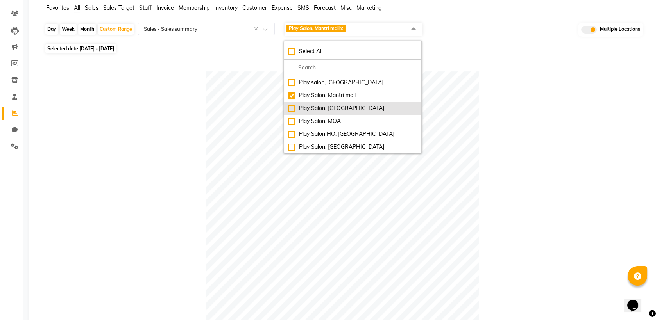
click at [293, 109] on div "Play Salon, [GEOGRAPHIC_DATA]" at bounding box center [352, 108] width 129 height 8
checkbox input "true"
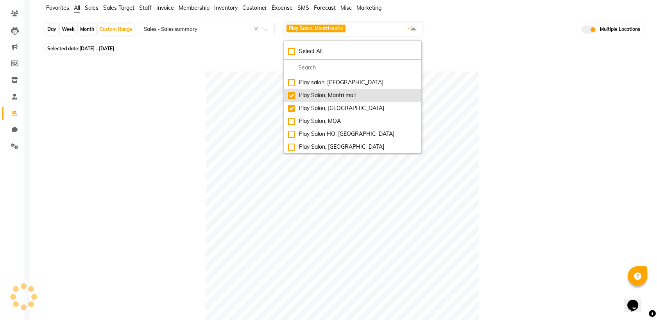
click at [291, 95] on div "Play Salon, Mantri mall" at bounding box center [352, 95] width 129 height 8
checkbox input "false"
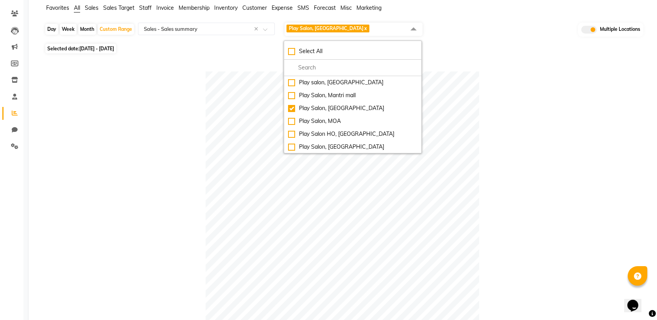
click at [507, 124] on div at bounding box center [343, 209] width 596 height 274
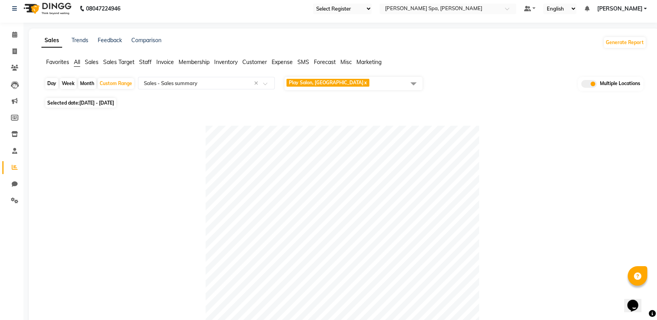
scroll to position [0, 0]
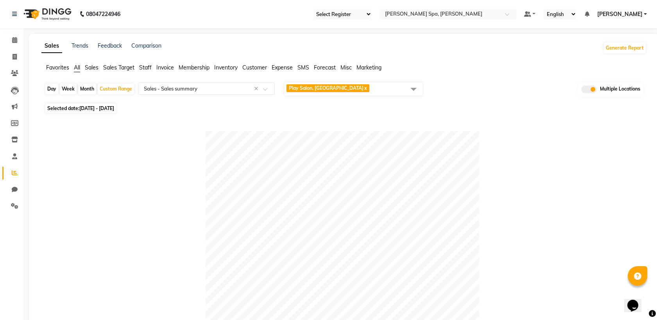
click at [351, 87] on span "Play Salon, [GEOGRAPHIC_DATA] x" at bounding box center [354, 88] width 138 height 13
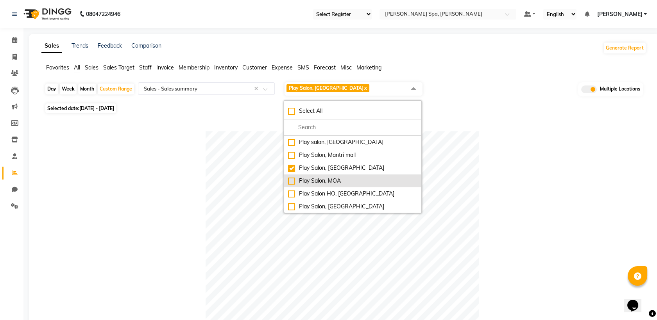
click at [288, 183] on li "Play Salon, MOA" at bounding box center [352, 181] width 137 height 13
checkbox input "true"
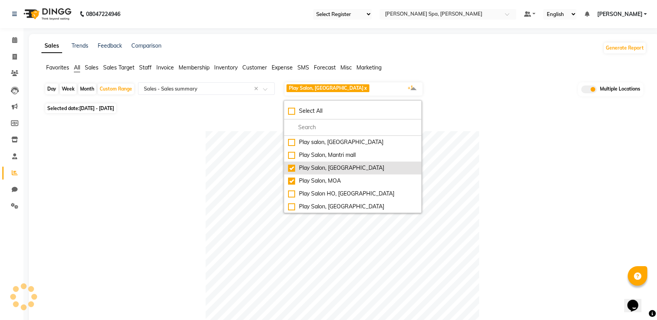
click at [292, 171] on div "Play Salon, [GEOGRAPHIC_DATA]" at bounding box center [352, 168] width 129 height 8
checkbox input "false"
click at [517, 161] on div at bounding box center [343, 268] width 596 height 274
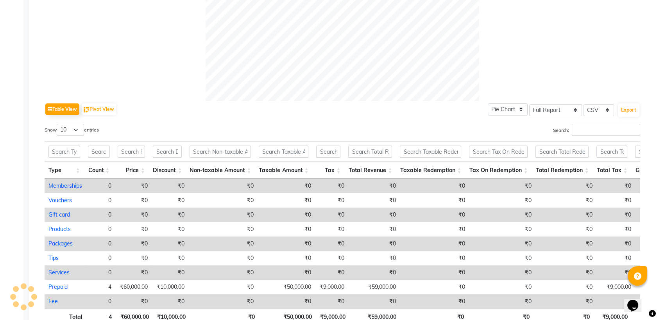
scroll to position [43, 0]
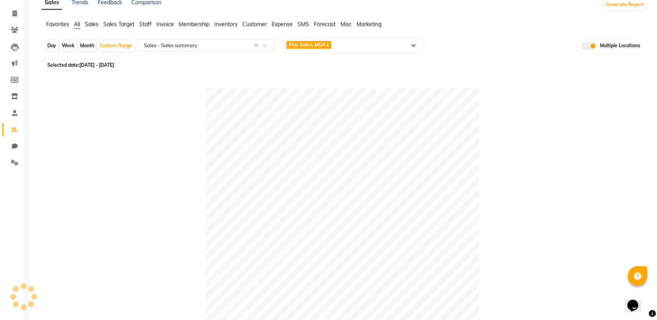
click at [354, 46] on span "Play Salon, MOA x" at bounding box center [354, 45] width 138 height 13
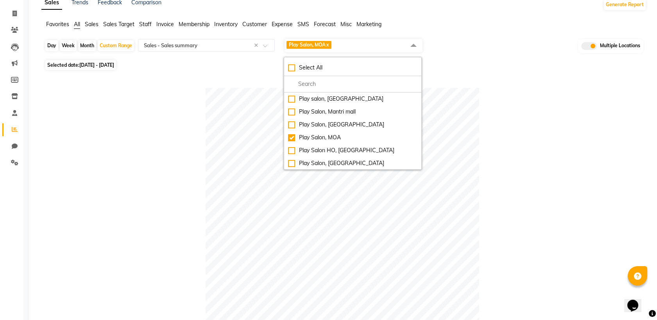
click at [569, 149] on div at bounding box center [343, 225] width 596 height 274
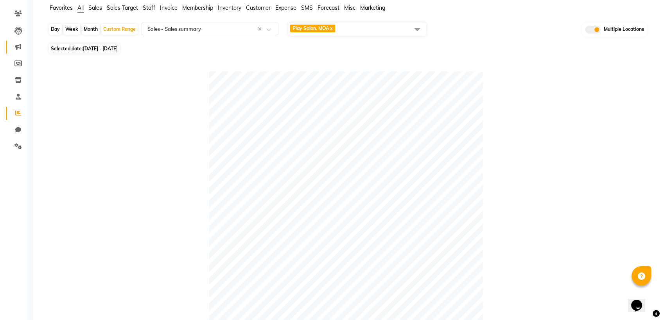
scroll to position [0, 0]
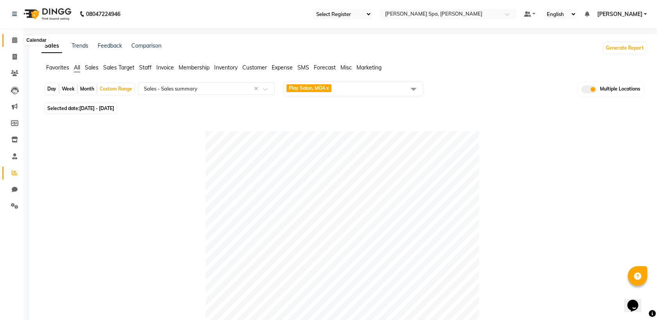
click at [14, 41] on icon at bounding box center [14, 40] width 5 height 6
